Goal: Navigation & Orientation: Find specific page/section

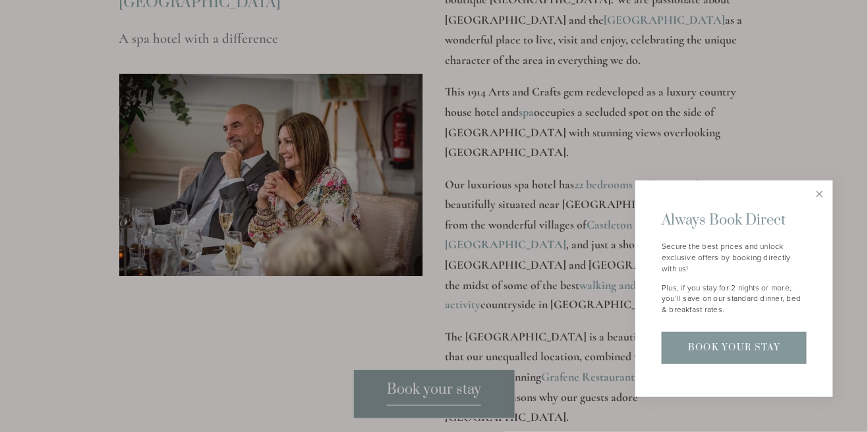
scroll to position [1712, 0]
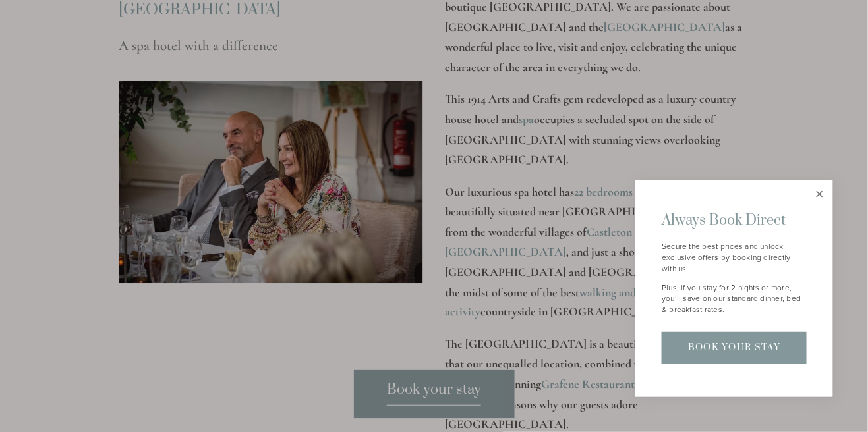
click at [823, 206] on link "Close" at bounding box center [819, 194] width 23 height 23
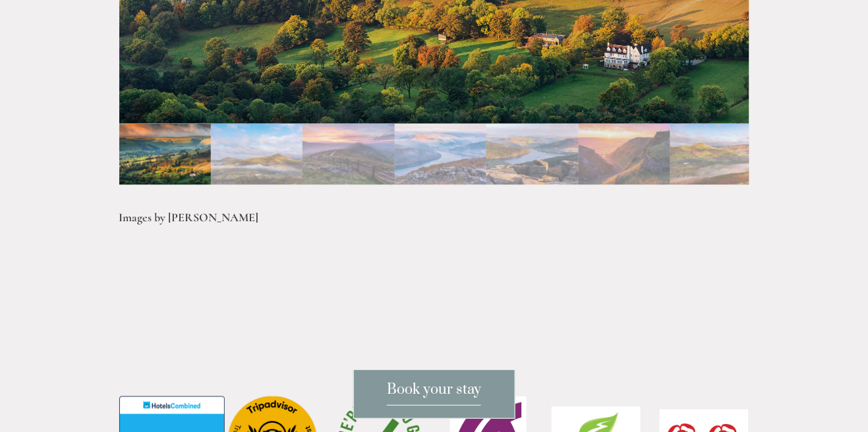
click at [244, 156] on img "Slide 2" at bounding box center [257, 154] width 92 height 61
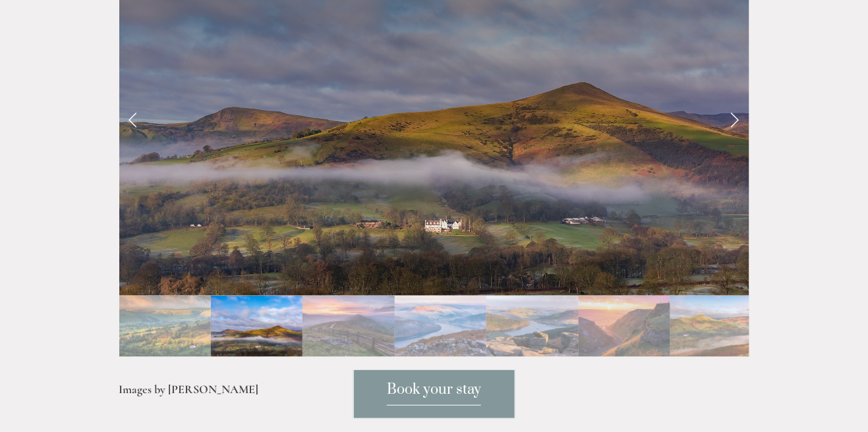
scroll to position [2868, 0]
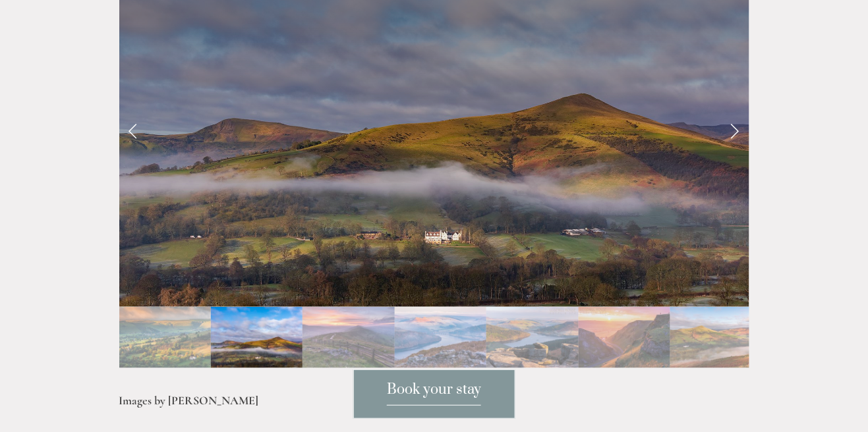
click at [333, 337] on img "Slide 3" at bounding box center [349, 337] width 92 height 61
click at [438, 330] on img "Slide 4" at bounding box center [441, 337] width 92 height 61
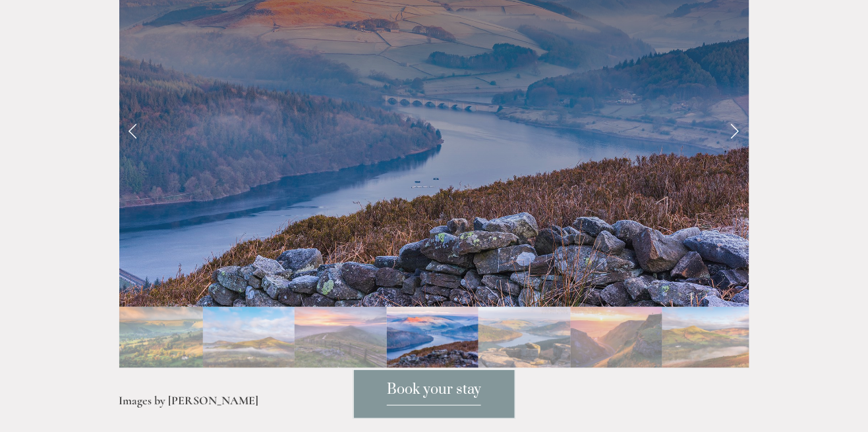
click at [341, 345] on img "Slide 3" at bounding box center [341, 337] width 92 height 61
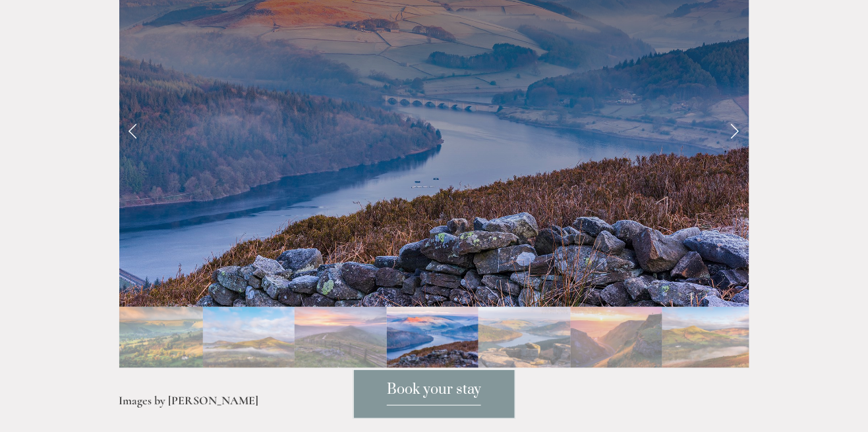
click at [353, 340] on img "Slide 3" at bounding box center [341, 337] width 92 height 61
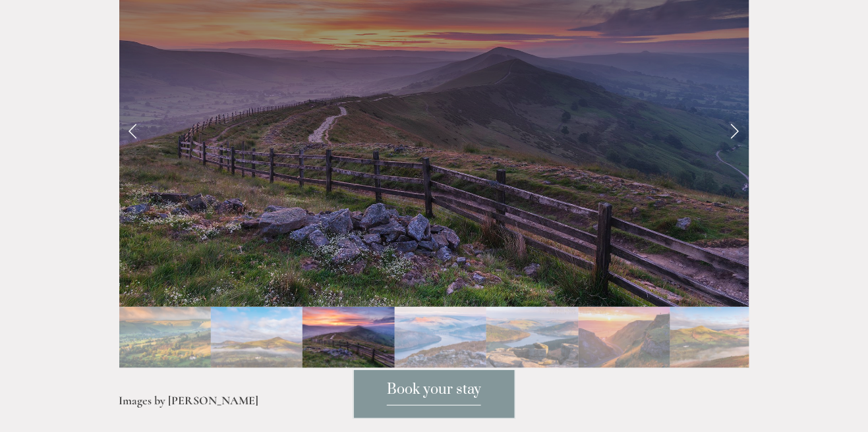
click at [531, 330] on img "Slide 5" at bounding box center [532, 337] width 92 height 61
click at [542, 336] on img "Slide 5" at bounding box center [532, 337] width 92 height 61
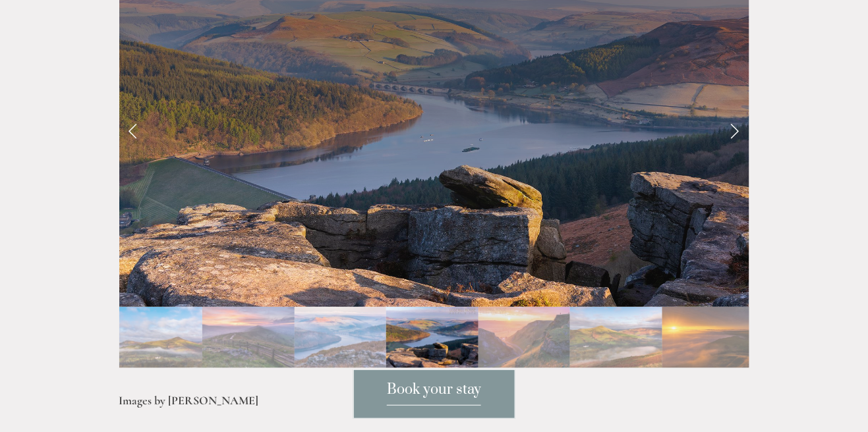
click at [537, 332] on img "Slide 6" at bounding box center [525, 337] width 92 height 61
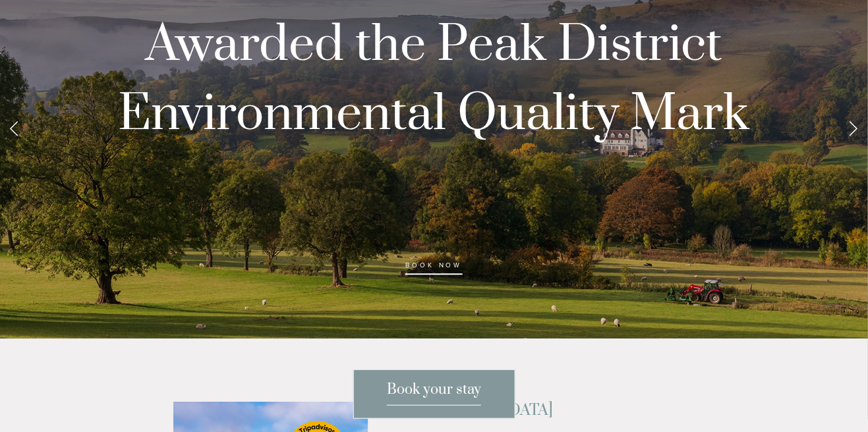
scroll to position [0, 0]
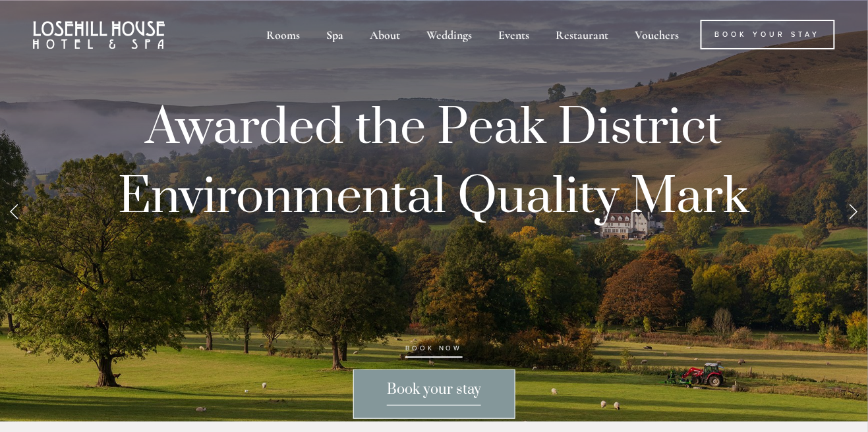
click at [330, 45] on div "Spa" at bounding box center [334, 35] width 41 height 30
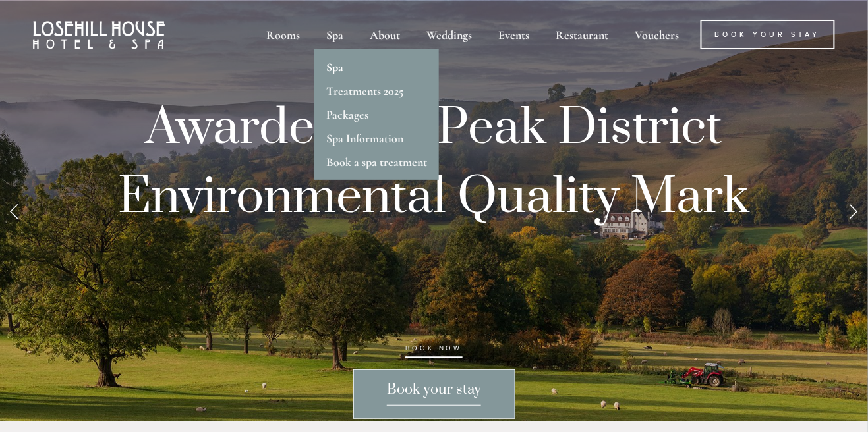
click at [332, 71] on link "Spa" at bounding box center [334, 67] width 17 height 15
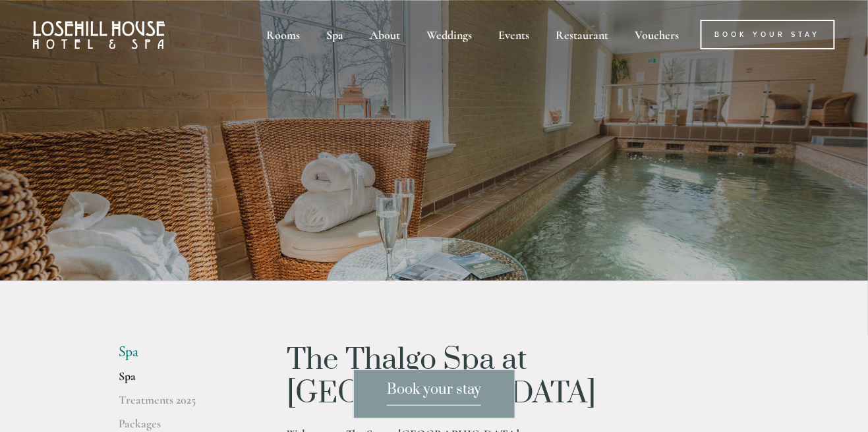
click at [448, 404] on span "Book your stay" at bounding box center [434, 393] width 94 height 25
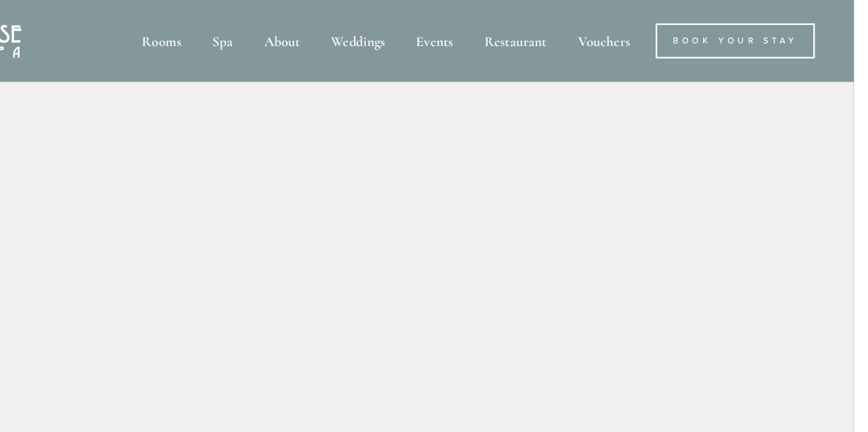
click at [157, 39] on img at bounding box center [99, 35] width 132 height 28
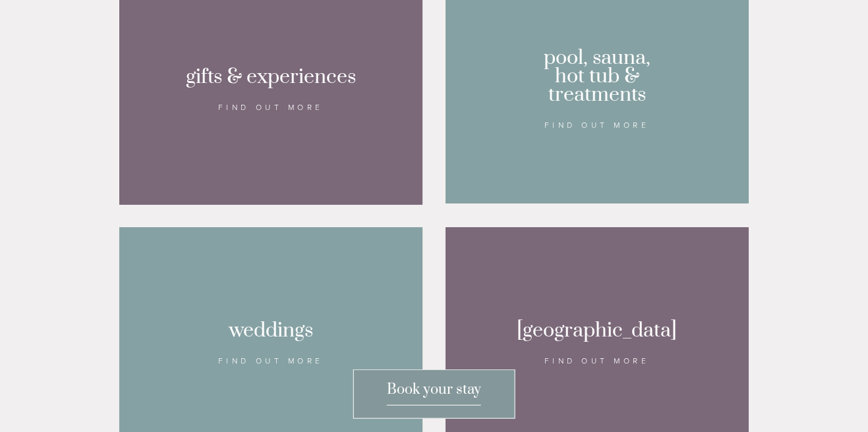
scroll to position [1118, 0]
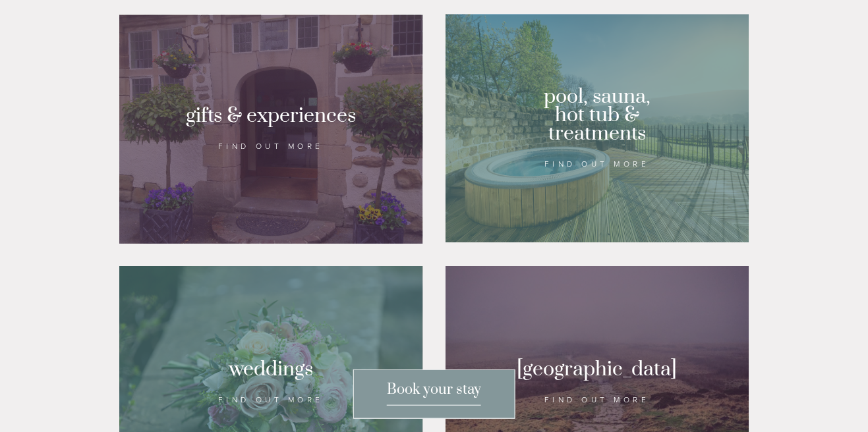
click at [603, 243] on div at bounding box center [598, 128] width 304 height 229
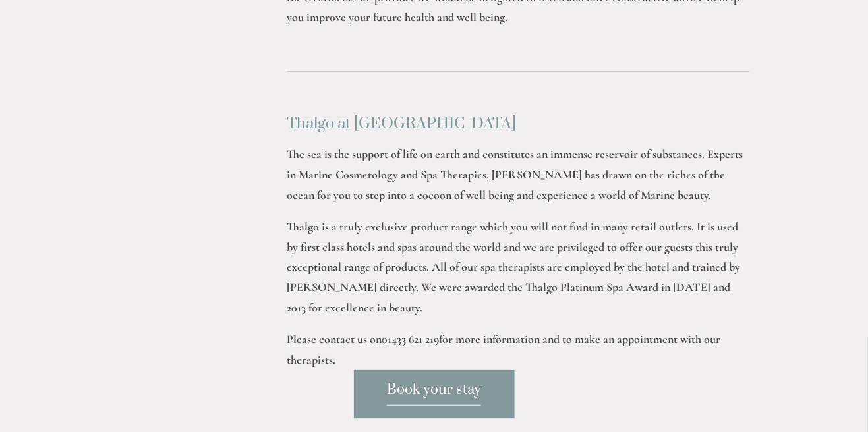
scroll to position [1145, 0]
